Goal: Task Accomplishment & Management: Use online tool/utility

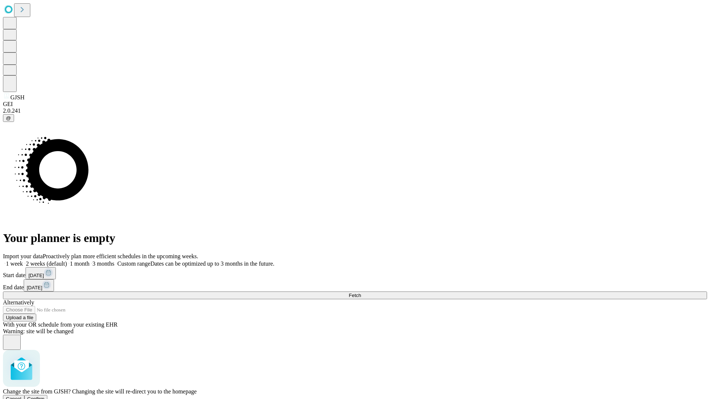
click at [45, 396] on span "Confirm" at bounding box center [35, 399] width 17 height 6
click at [67, 261] on label "2 weeks (default)" at bounding box center [45, 264] width 44 height 6
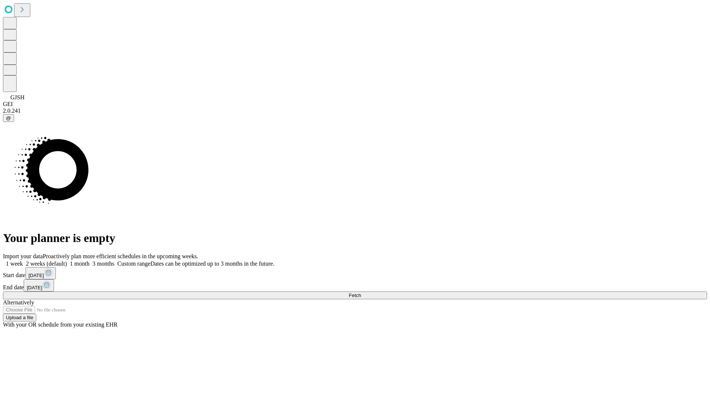
click at [361, 293] on span "Fetch" at bounding box center [355, 296] width 12 height 6
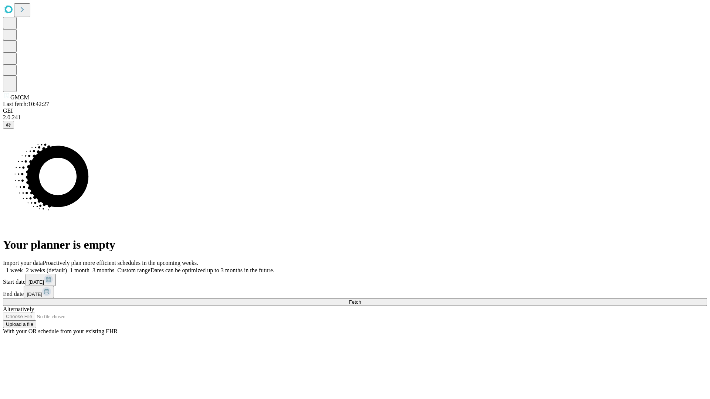
click at [67, 267] on label "2 weeks (default)" at bounding box center [45, 270] width 44 height 6
click at [361, 300] on span "Fetch" at bounding box center [355, 303] width 12 height 6
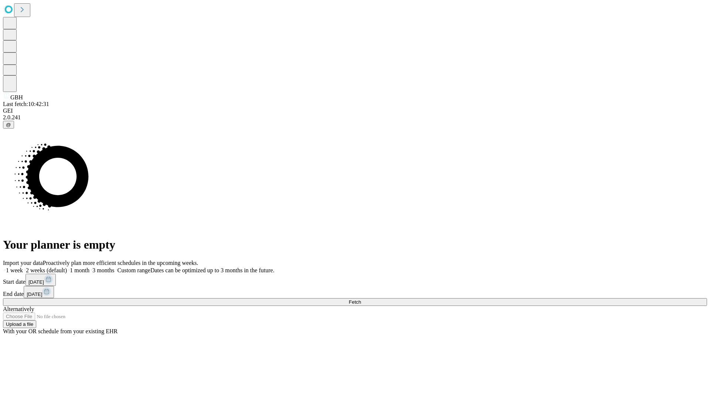
click at [361, 300] on span "Fetch" at bounding box center [355, 303] width 12 height 6
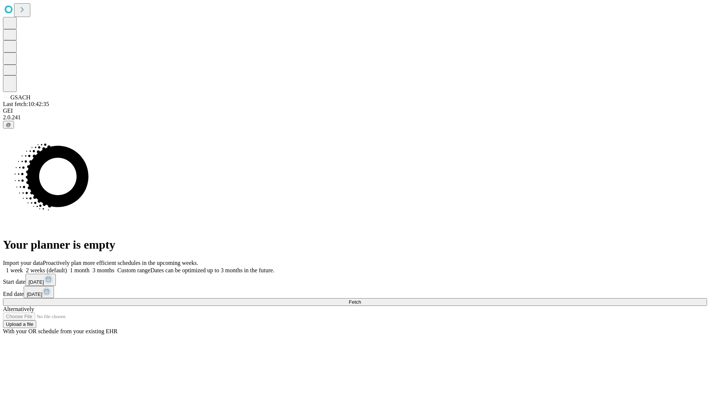
click at [67, 267] on label "2 weeks (default)" at bounding box center [45, 270] width 44 height 6
click at [361, 300] on span "Fetch" at bounding box center [355, 303] width 12 height 6
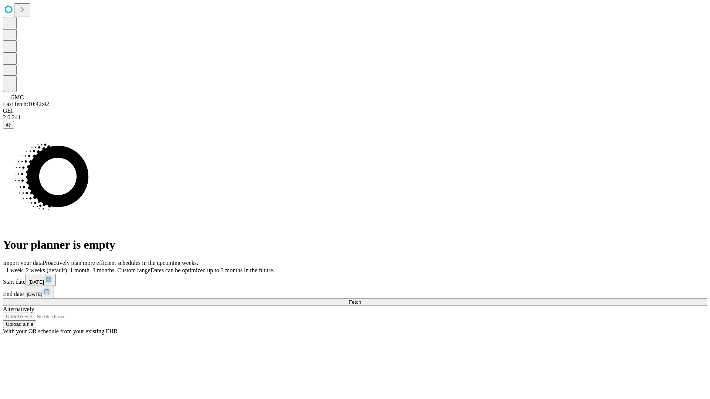
click at [67, 267] on label "2 weeks (default)" at bounding box center [45, 270] width 44 height 6
click at [361, 300] on span "Fetch" at bounding box center [355, 303] width 12 height 6
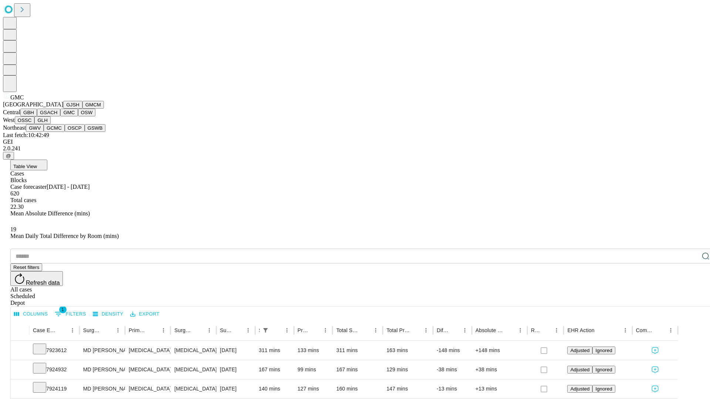
click at [78, 116] on button "OSW" at bounding box center [87, 113] width 18 height 8
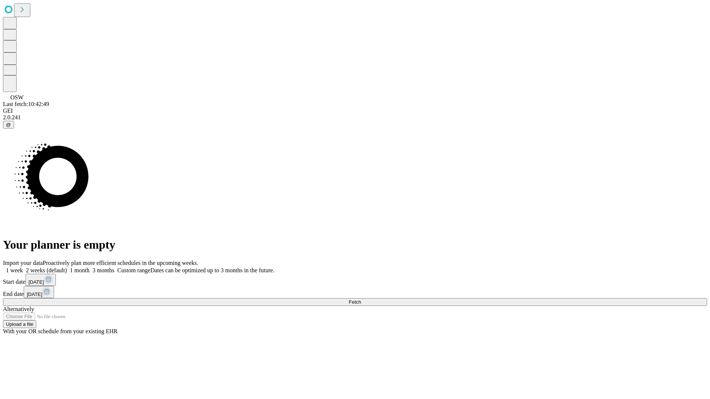
click at [361, 300] on span "Fetch" at bounding box center [355, 303] width 12 height 6
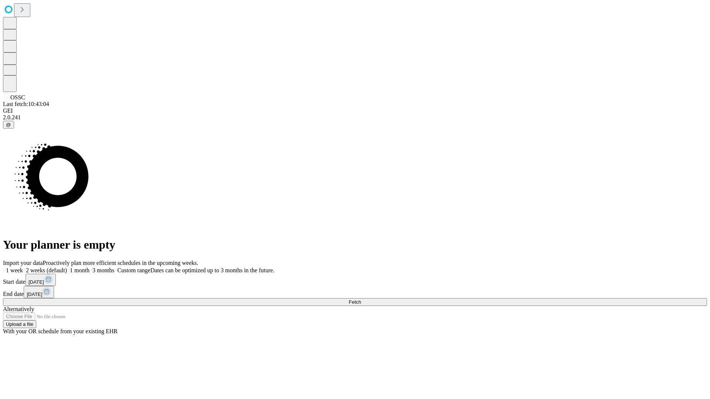
click at [67, 267] on label "2 weeks (default)" at bounding box center [45, 270] width 44 height 6
click at [361, 300] on span "Fetch" at bounding box center [355, 303] width 12 height 6
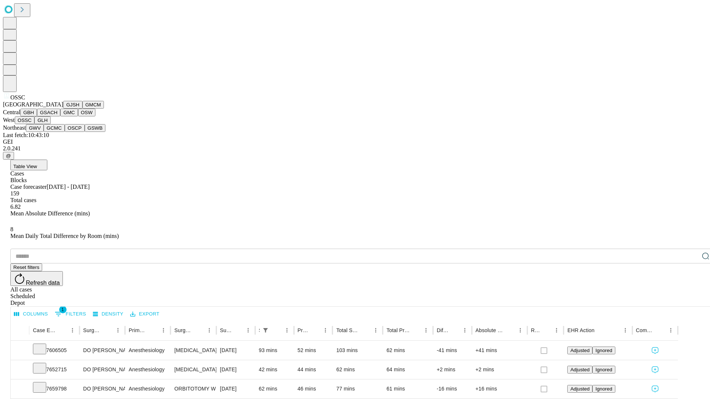
click at [50, 124] on button "GLH" at bounding box center [42, 120] width 16 height 8
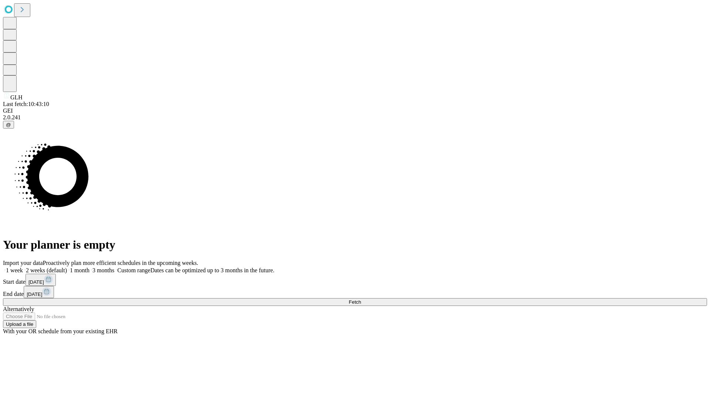
click at [67, 267] on label "2 weeks (default)" at bounding box center [45, 270] width 44 height 6
click at [361, 300] on span "Fetch" at bounding box center [355, 303] width 12 height 6
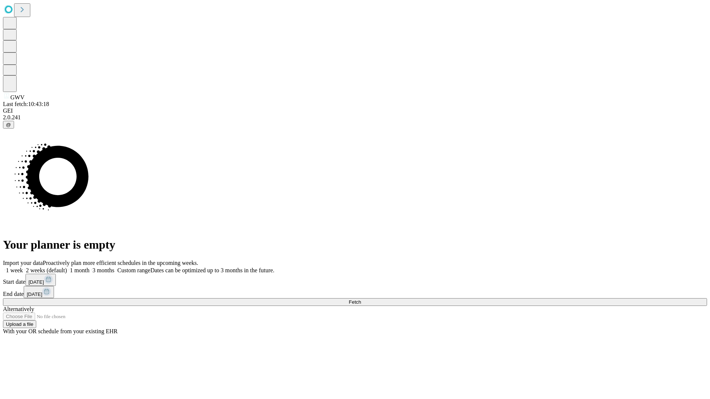
click at [67, 267] on label "2 weeks (default)" at bounding box center [45, 270] width 44 height 6
click at [361, 300] on span "Fetch" at bounding box center [355, 303] width 12 height 6
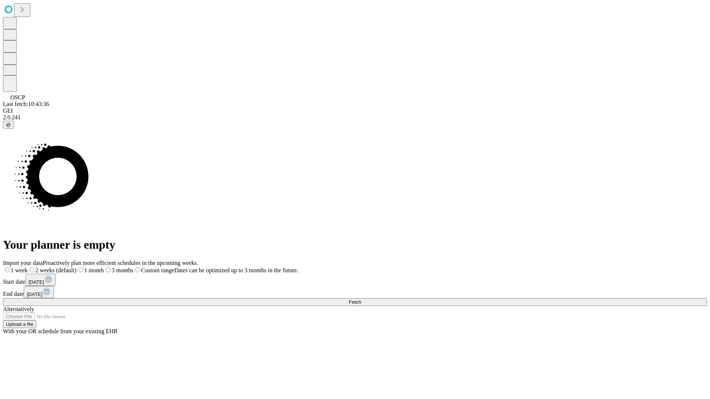
click at [77, 267] on label "2 weeks (default)" at bounding box center [52, 270] width 49 height 6
click at [361, 300] on span "Fetch" at bounding box center [355, 303] width 12 height 6
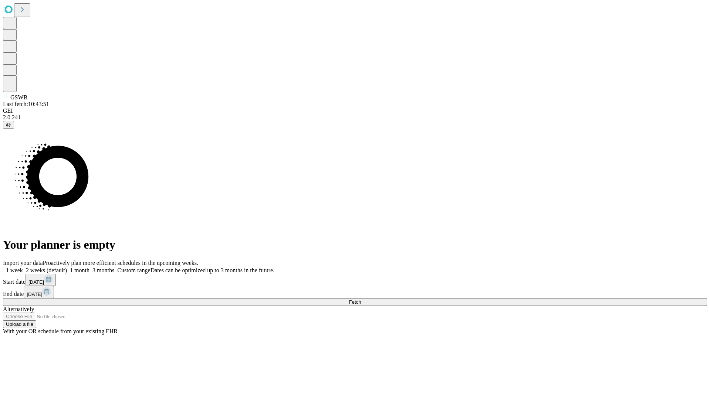
click at [67, 267] on label "2 weeks (default)" at bounding box center [45, 270] width 44 height 6
click at [361, 300] on span "Fetch" at bounding box center [355, 303] width 12 height 6
